Goal: Information Seeking & Learning: Find specific fact

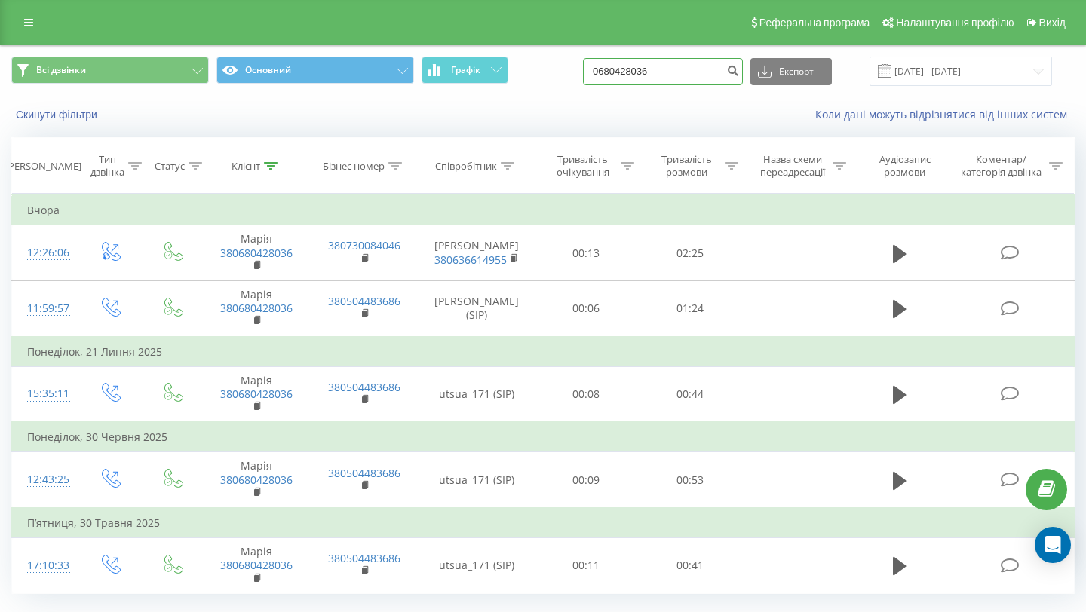
drag, startPoint x: 687, startPoint y: 76, endPoint x: 604, endPoint y: 76, distance: 82.9
click at [604, 76] on div "Всі дзвінки Основний Графік 0680428036 Експорт .csv .xls .xlsx [DATE] - [DATE]" at bounding box center [542, 71] width 1063 height 29
type input "0978410522"
click at [739, 72] on icon "submit" at bounding box center [732, 68] width 13 height 9
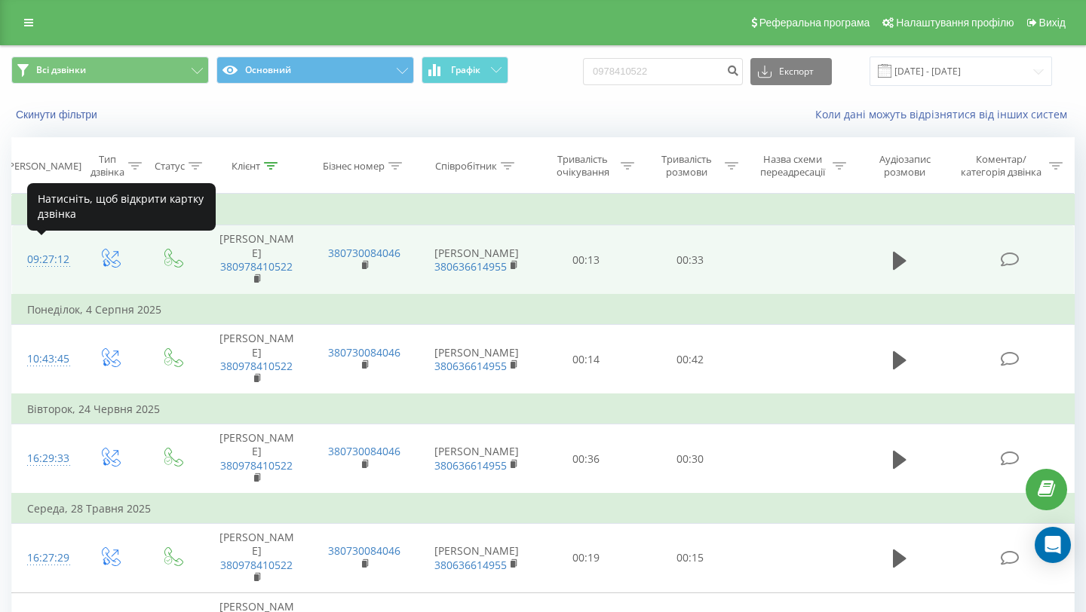
click at [56, 253] on div "09:27:12" at bounding box center [45, 259] width 36 height 29
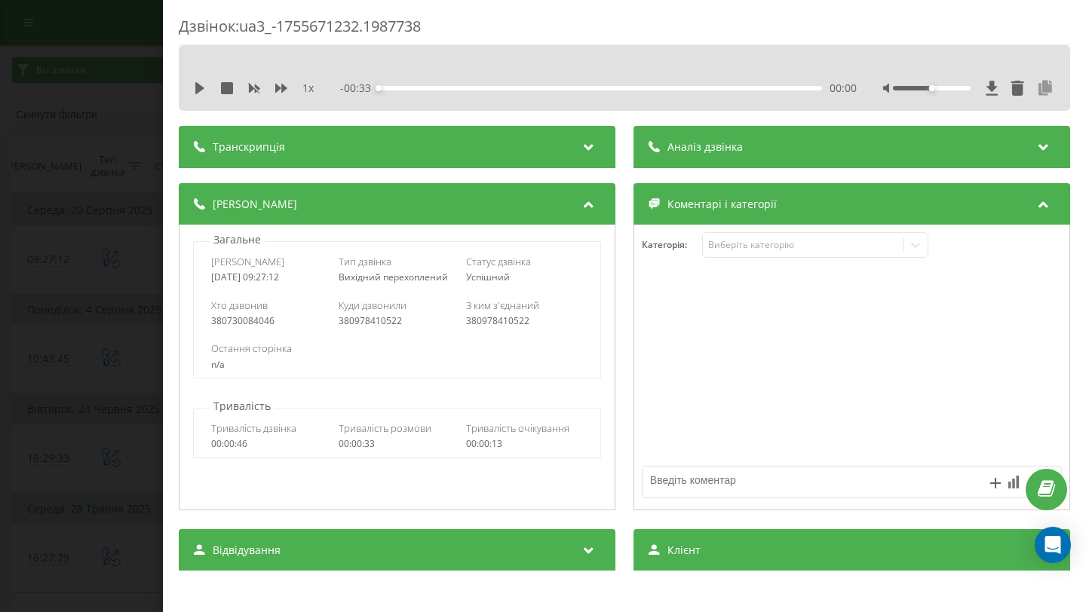
click at [1045, 86] on icon at bounding box center [1045, 88] width 18 height 15
